Goal: Ask a question

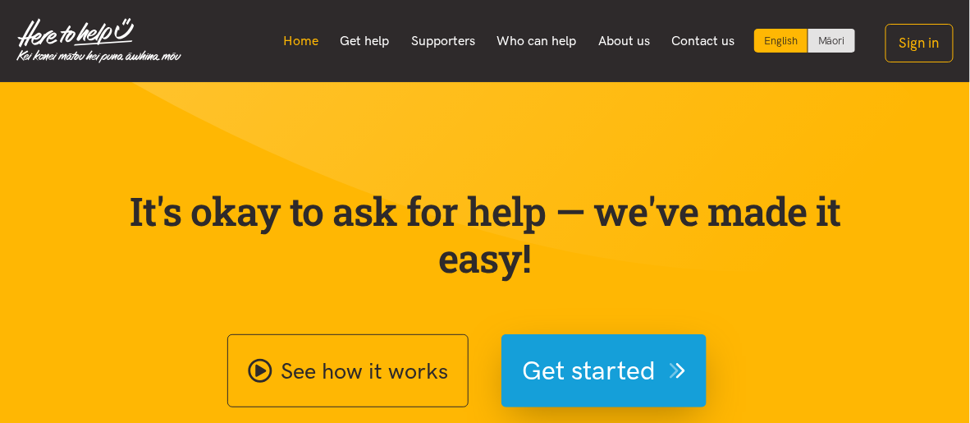
click at [290, 41] on link "Home" at bounding box center [301, 41] width 57 height 34
click at [366, 53] on link "Get help" at bounding box center [364, 41] width 71 height 34
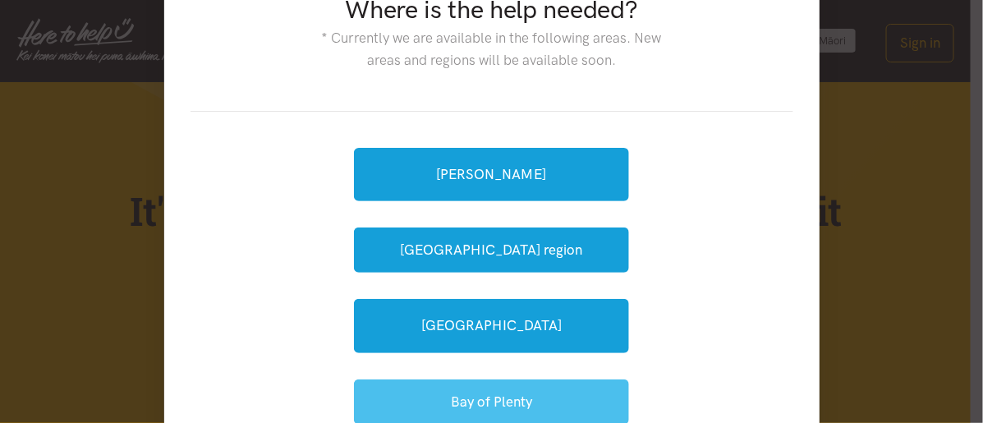
scroll to position [74, 0]
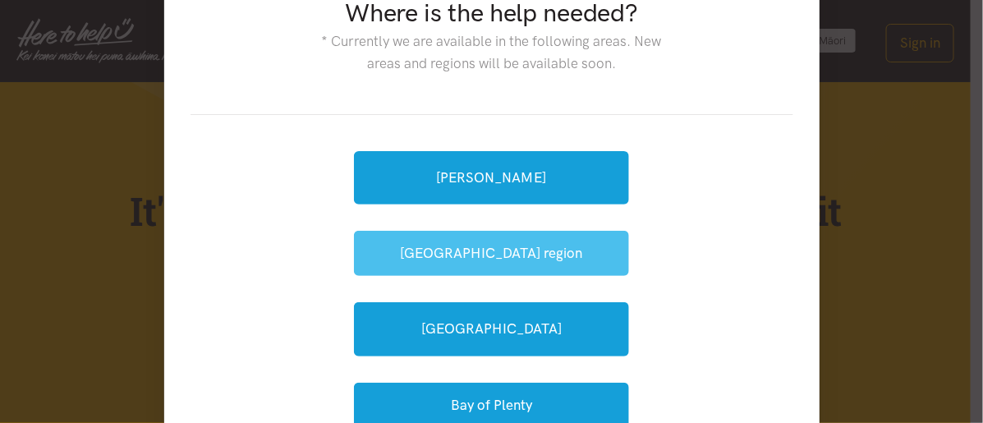
click at [475, 263] on button "[GEOGRAPHIC_DATA] region" at bounding box center [491, 253] width 275 height 45
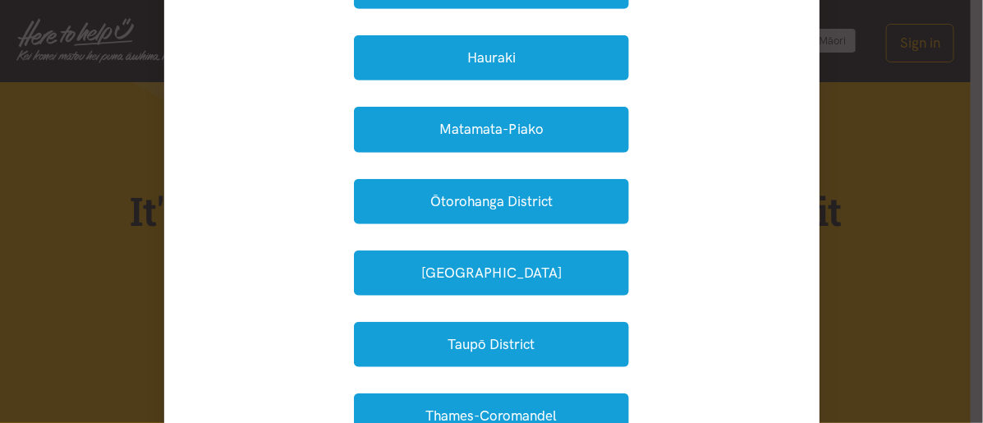
scroll to position [315, 0]
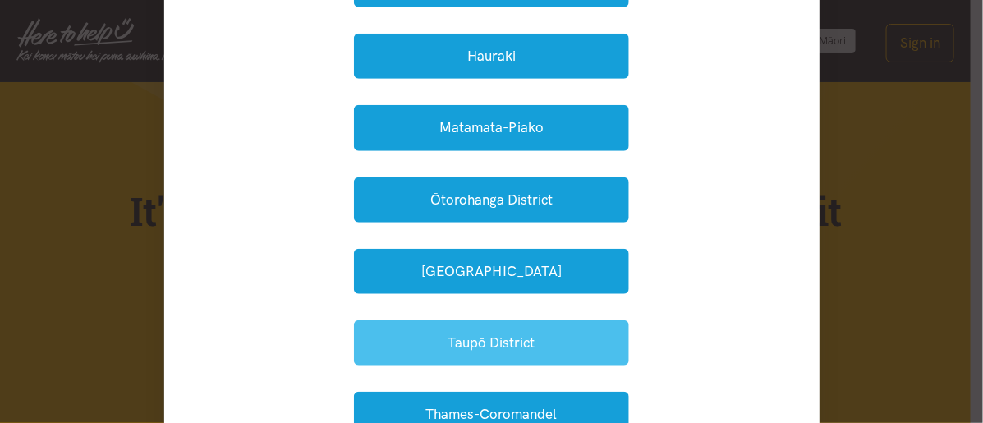
click at [493, 333] on button "Taupō District" at bounding box center [491, 342] width 275 height 45
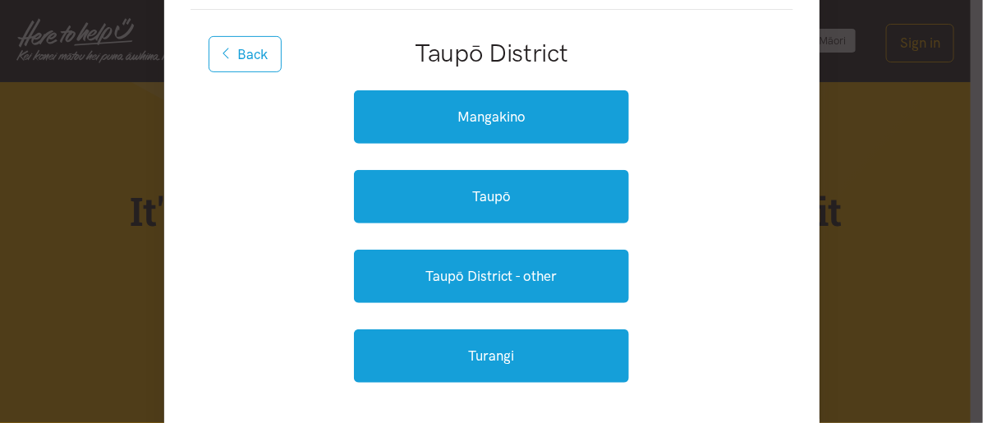
scroll to position [176, 0]
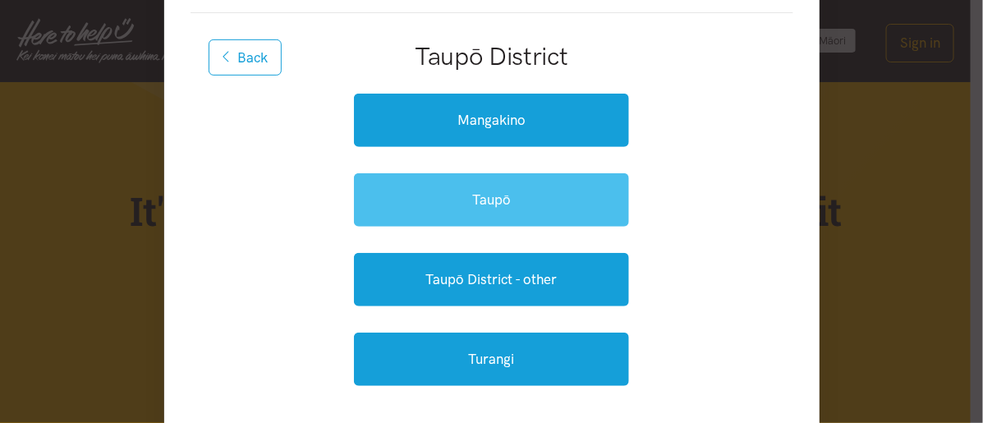
click at [545, 196] on link "Taupō" at bounding box center [491, 199] width 275 height 53
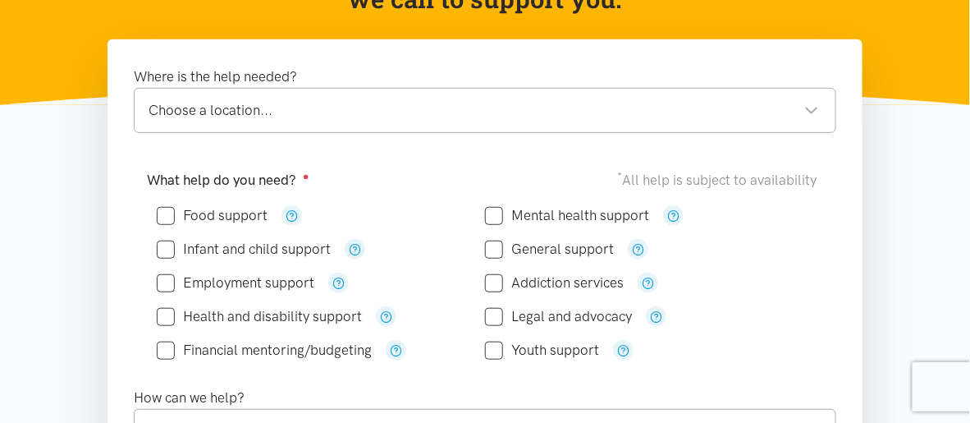
scroll to position [233, 0]
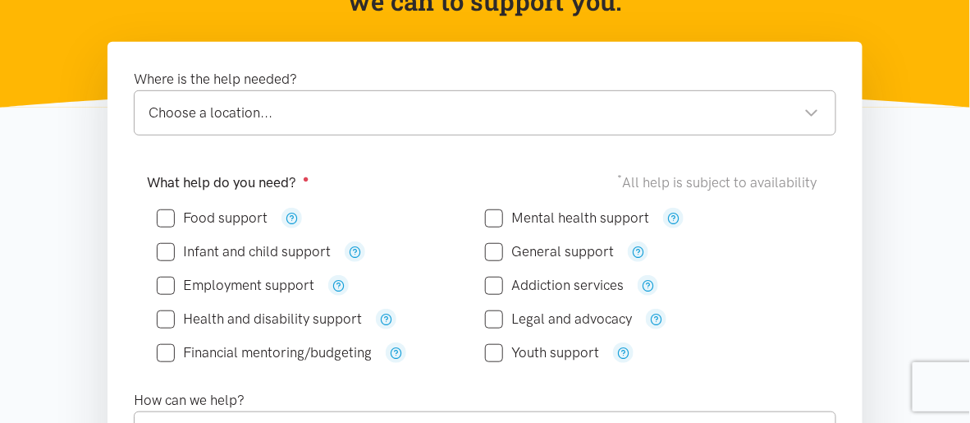
click at [470, 85] on div "Where is the help needed? Choose a location... Choose a location... Taupō locat…" at bounding box center [485, 101] width 703 height 67
click at [466, 103] on div "Choose a location..." at bounding box center [484, 113] width 671 height 22
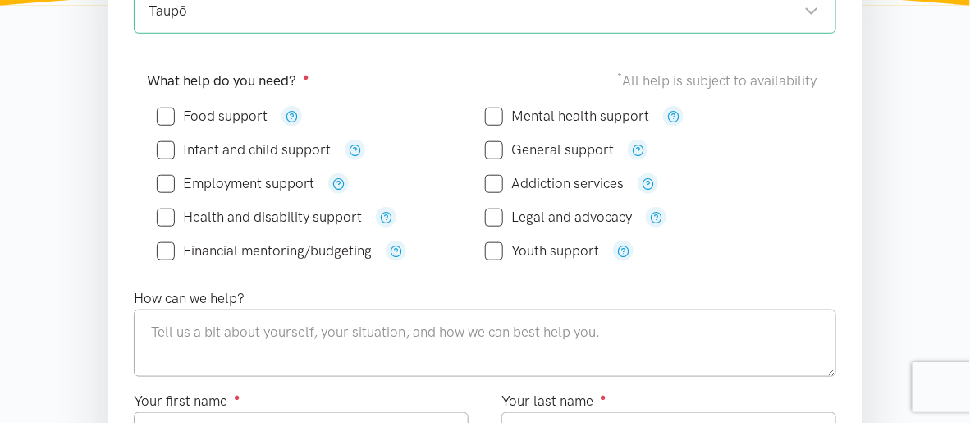
scroll to position [333, 0]
click at [335, 181] on icon "button" at bounding box center [339, 185] width 12 height 12
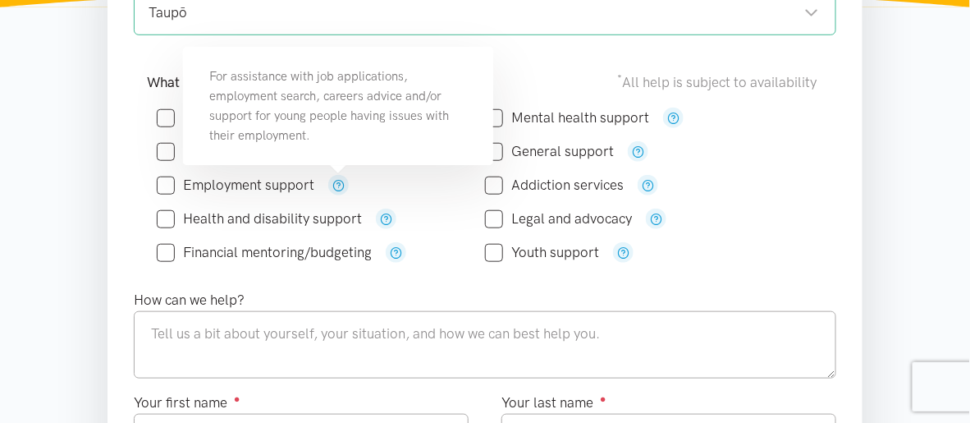
click at [164, 180] on input "Employment support" at bounding box center [236, 185] width 158 height 14
checkbox input "true"
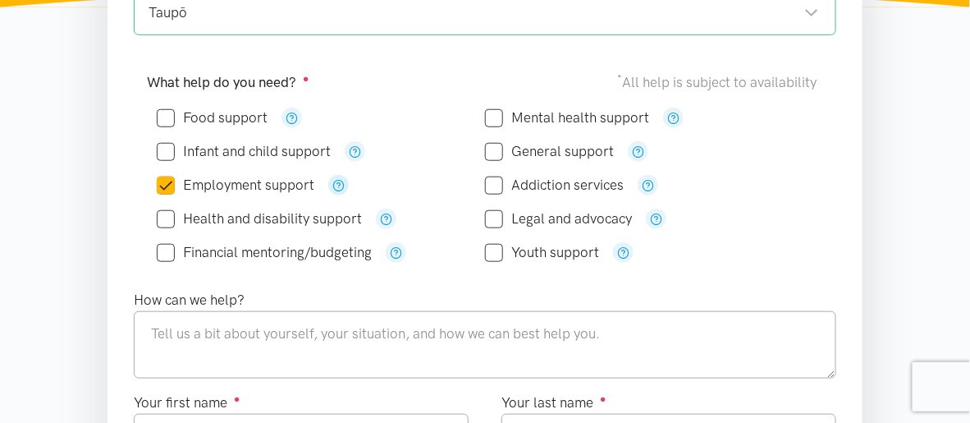
click at [339, 186] on icon "button" at bounding box center [339, 185] width 12 height 12
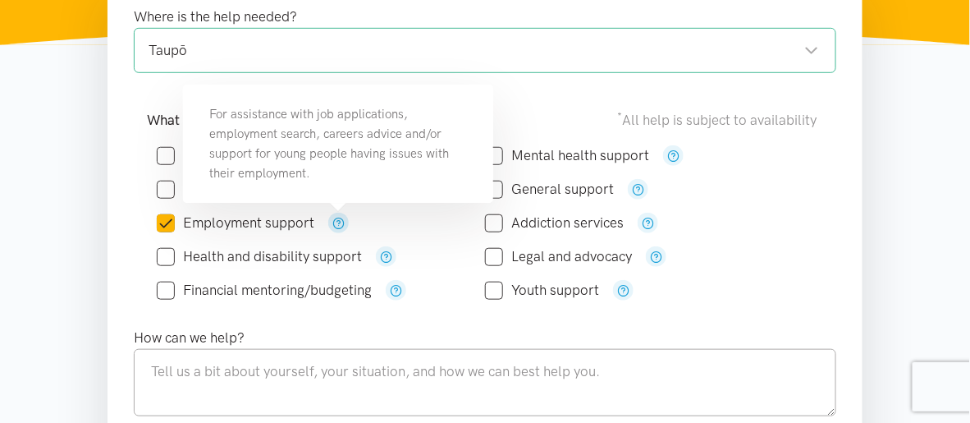
scroll to position [381, 0]
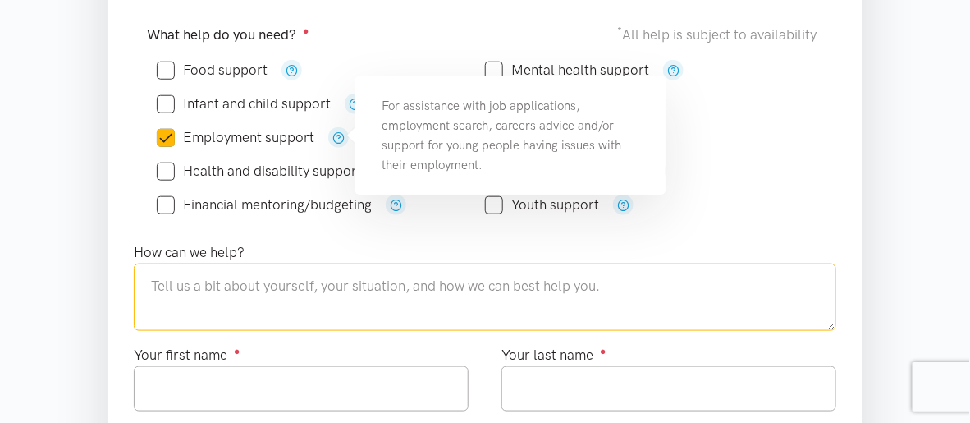
click at [387, 275] on textarea at bounding box center [485, 297] width 703 height 67
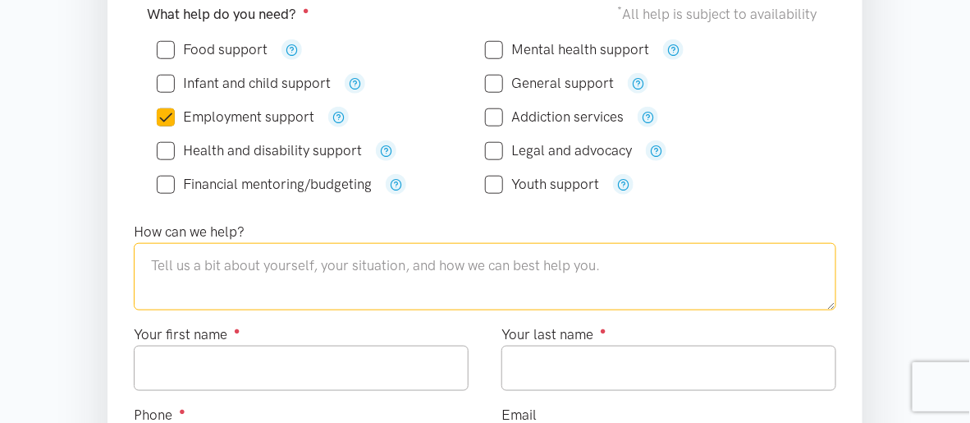
scroll to position [401, 0]
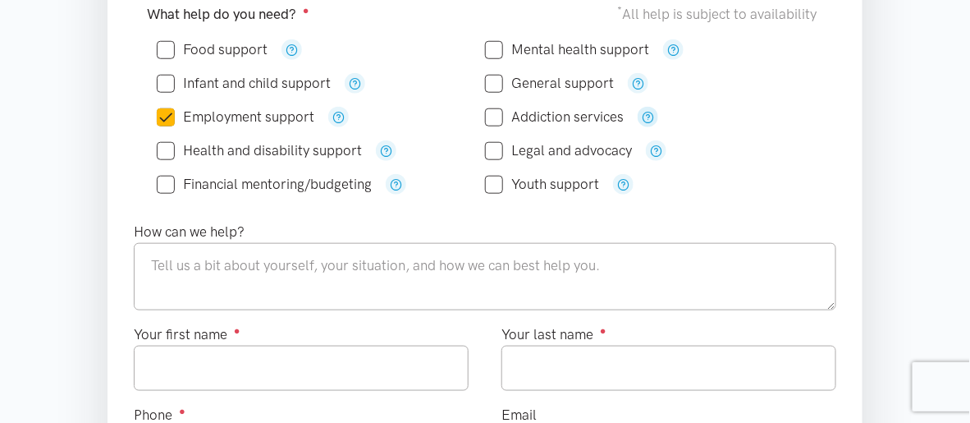
click at [645, 115] on icon "button" at bounding box center [648, 117] width 12 height 12
drag, startPoint x: 765, startPoint y: 159, endPoint x: 801, endPoint y: 96, distance: 72.8
click at [801, 96] on div "General support" at bounding box center [649, 84] width 328 height 34
click at [635, 80] on icon "button" at bounding box center [638, 83] width 12 height 12
click at [748, 167] on div "Youth support" at bounding box center [649, 184] width 328 height 34
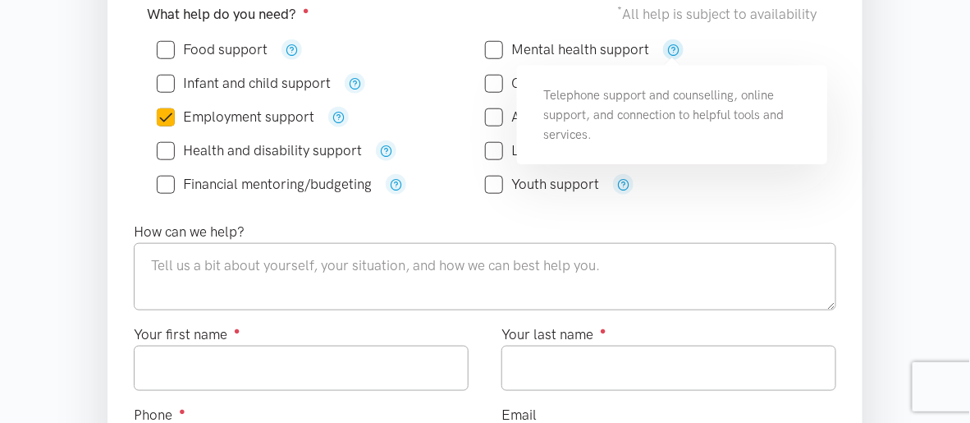
click at [678, 44] on icon "button" at bounding box center [673, 50] width 12 height 12
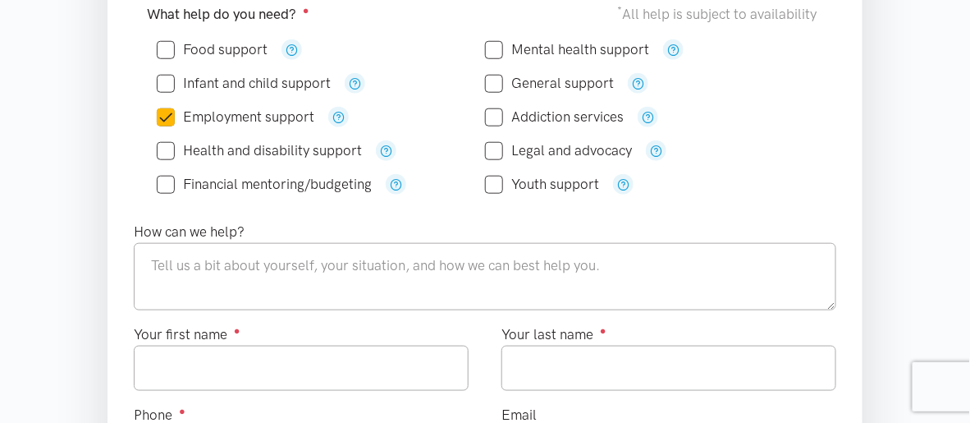
click at [800, 65] on div "Telephone support and counselling, online support, and connection to helpful to…" at bounding box center [672, 115] width 312 height 100
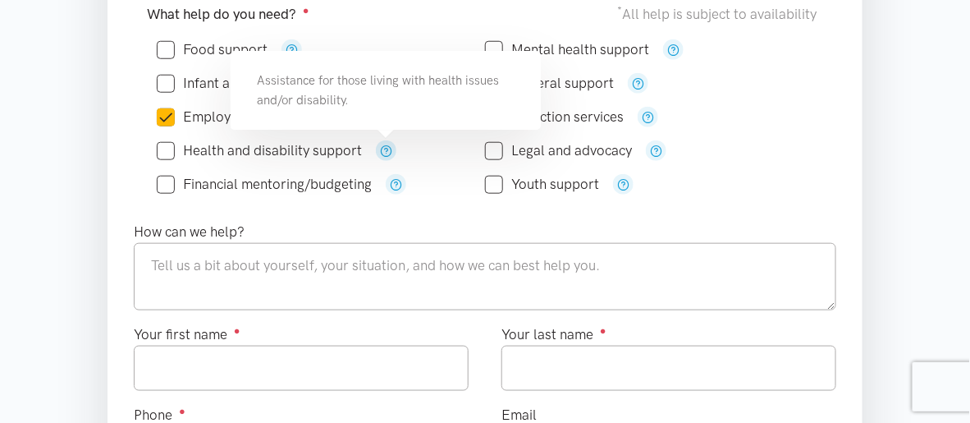
click at [389, 144] on icon "button" at bounding box center [386, 150] width 12 height 12
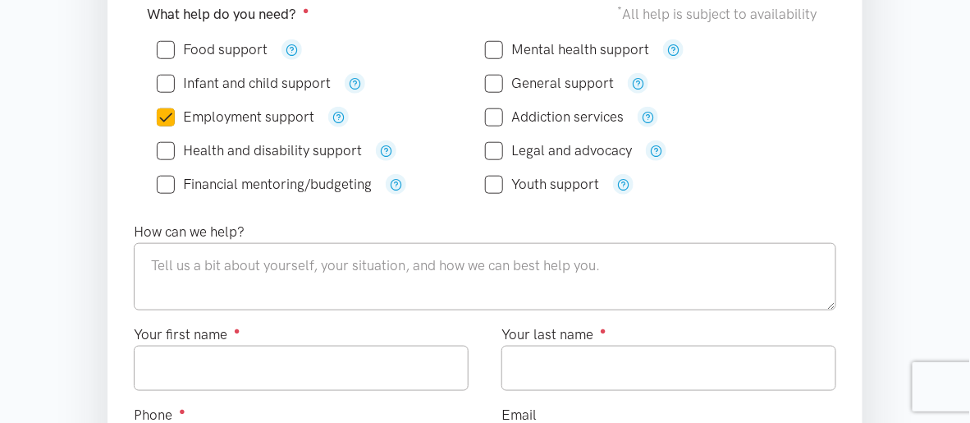
click at [434, 204] on div "What help do you need? ● * All help is subject to availability Food support" at bounding box center [485, 106] width 736 height 227
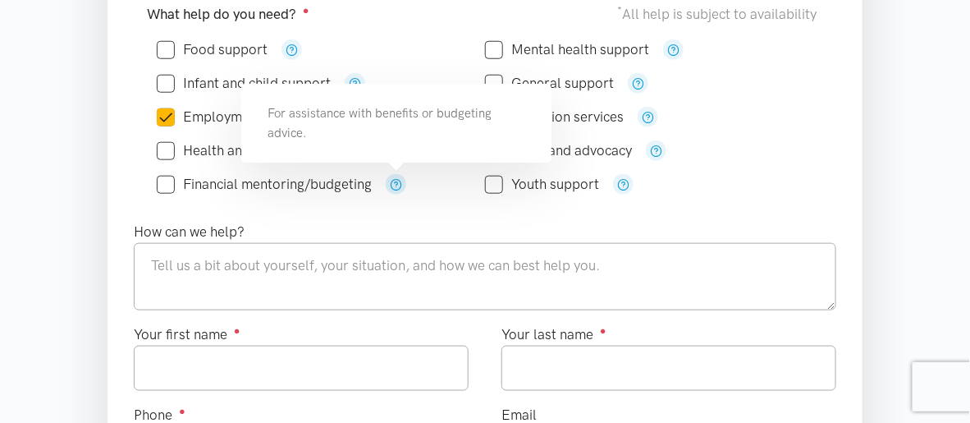
click at [401, 185] on icon "button" at bounding box center [396, 184] width 12 height 12
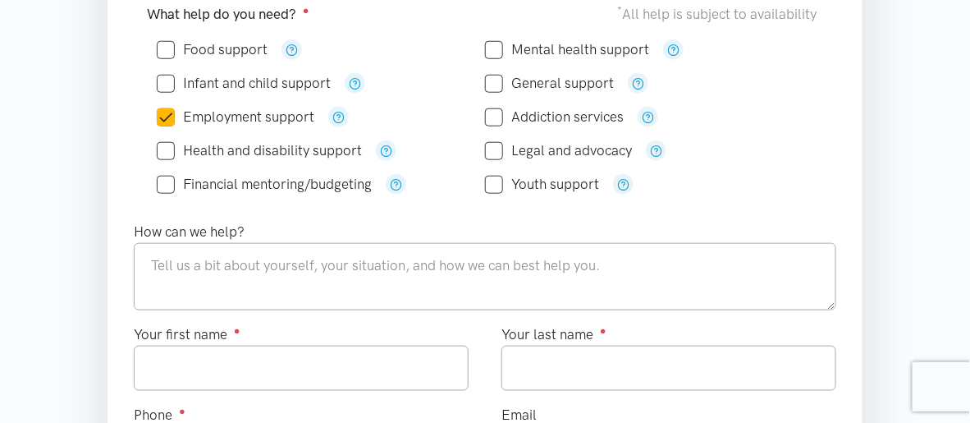
click at [389, 227] on div "How can we help?" at bounding box center [485, 266] width 736 height 90
click at [362, 80] on button "button" at bounding box center [355, 83] width 21 height 21
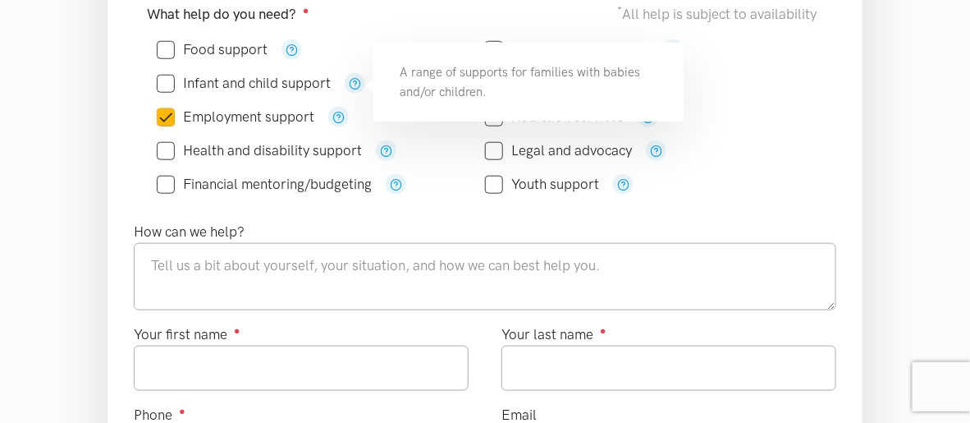
click at [351, 51] on div "Food support" at bounding box center [321, 49] width 328 height 21
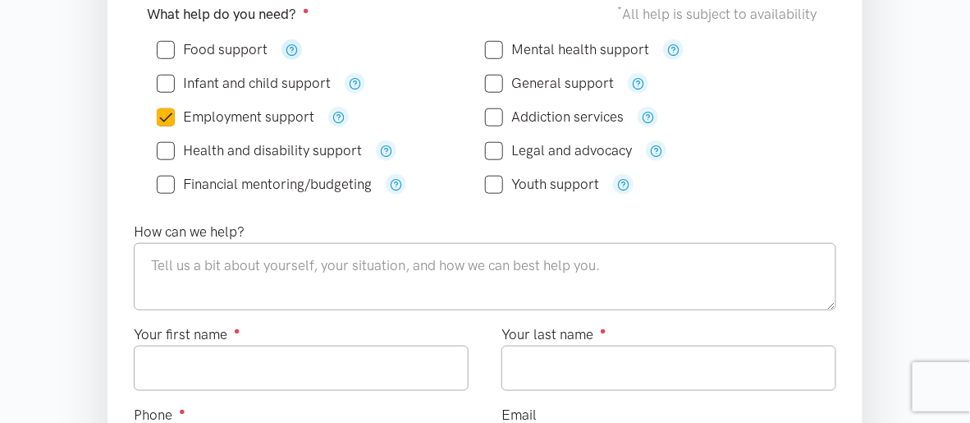
click at [294, 44] on icon "button" at bounding box center [292, 50] width 12 height 12
click at [438, 232] on div "How can we help?" at bounding box center [485, 266] width 736 height 90
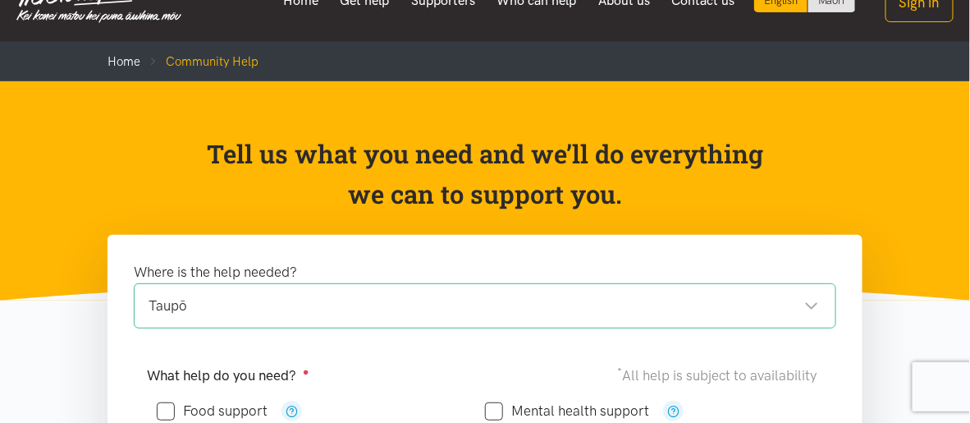
scroll to position [0, 0]
